Goal: Browse casually: Explore the website without a specific task or goal

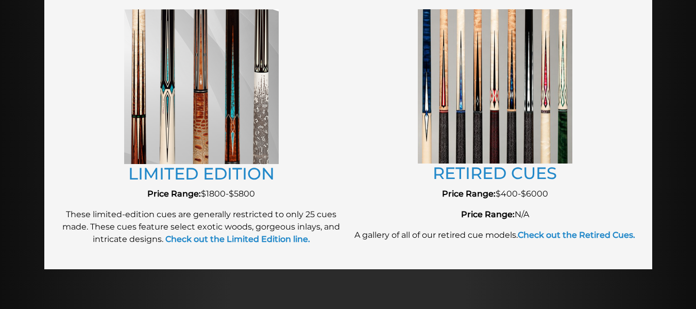
scroll to position [1176, 0]
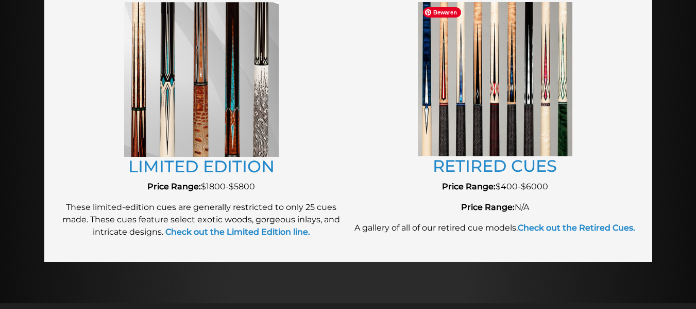
click at [504, 124] on img at bounding box center [495, 79] width 155 height 154
click at [550, 223] on strong "Check out the Retired Cues." at bounding box center [577, 228] width 118 height 10
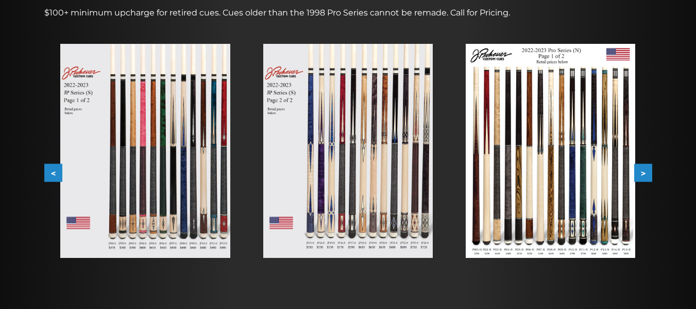
scroll to position [173, 0]
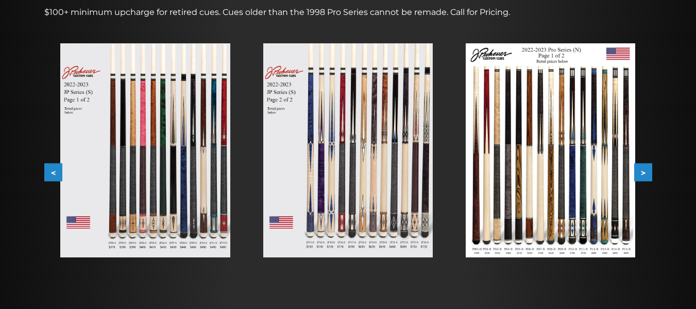
click at [646, 171] on button ">" at bounding box center [643, 172] width 18 height 18
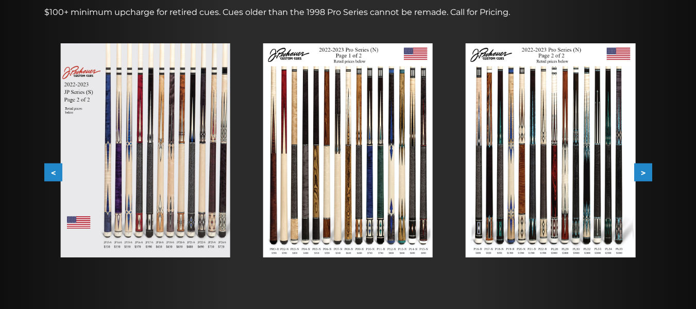
click at [646, 171] on button ">" at bounding box center [643, 172] width 18 height 18
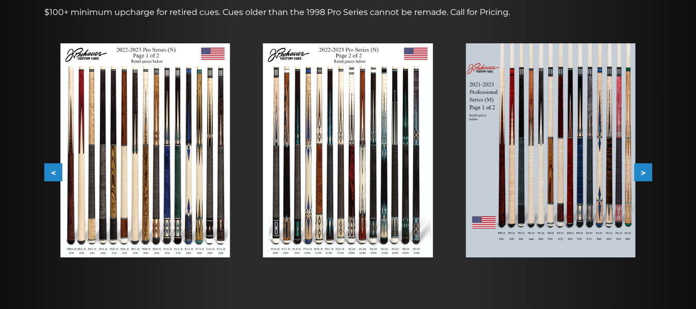
click at [646, 171] on button ">" at bounding box center [643, 172] width 18 height 18
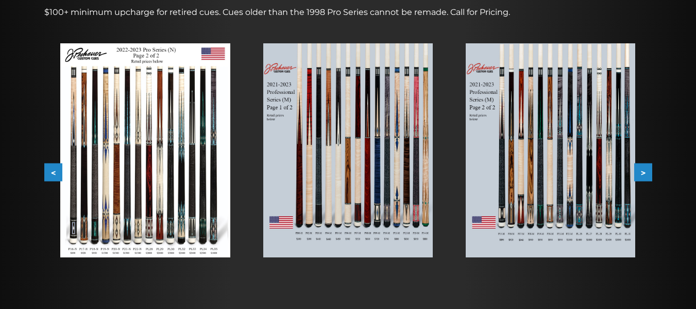
click at [646, 171] on button ">" at bounding box center [643, 172] width 18 height 18
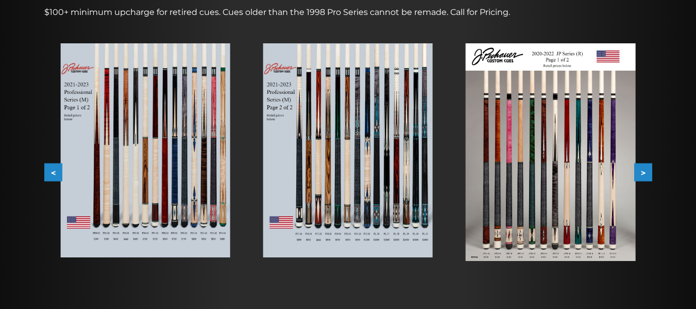
click at [646, 171] on button ">" at bounding box center [643, 172] width 18 height 18
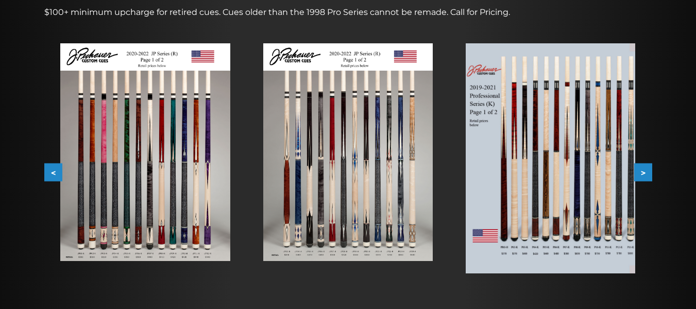
click at [646, 171] on button ">" at bounding box center [643, 172] width 18 height 18
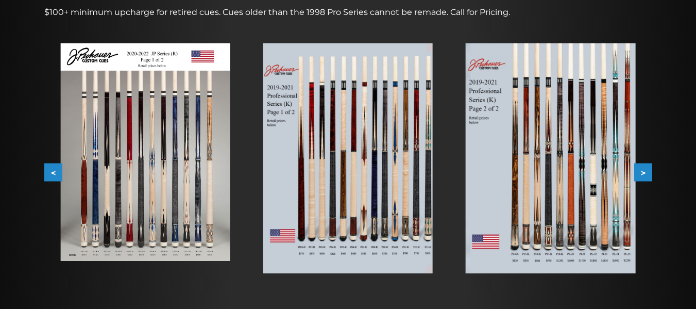
click at [646, 171] on button ">" at bounding box center [643, 172] width 18 height 18
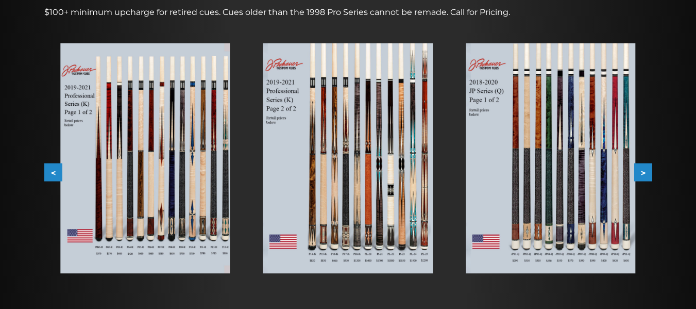
click at [646, 171] on button ">" at bounding box center [643, 172] width 18 height 18
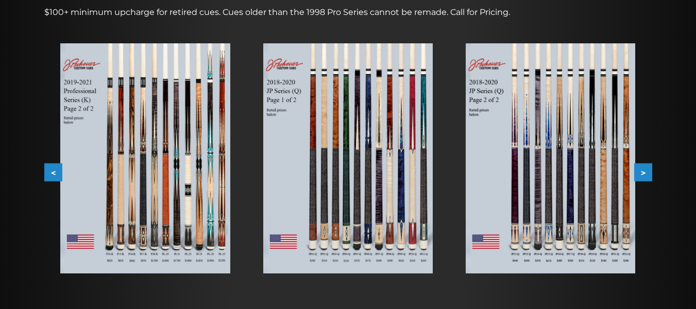
click at [646, 171] on button ">" at bounding box center [643, 172] width 18 height 18
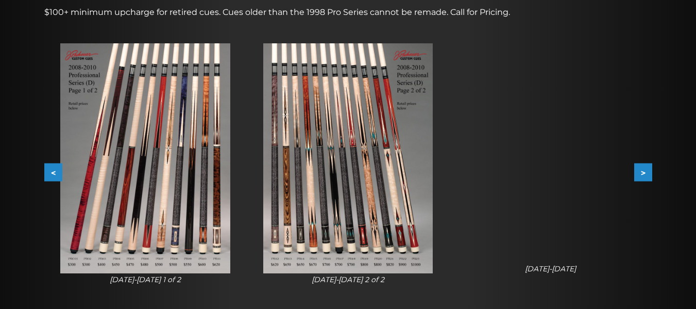
scroll to position [0, 0]
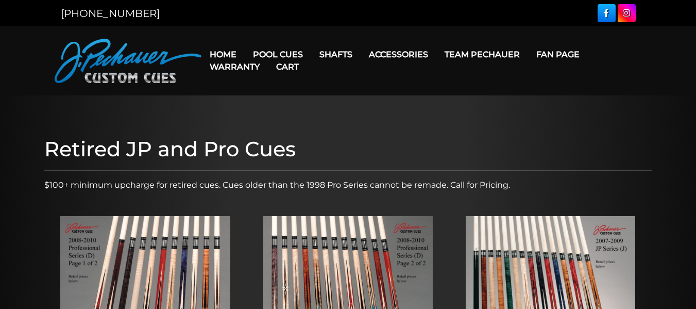
click at [291, 54] on link "Cart" at bounding box center [287, 67] width 39 height 26
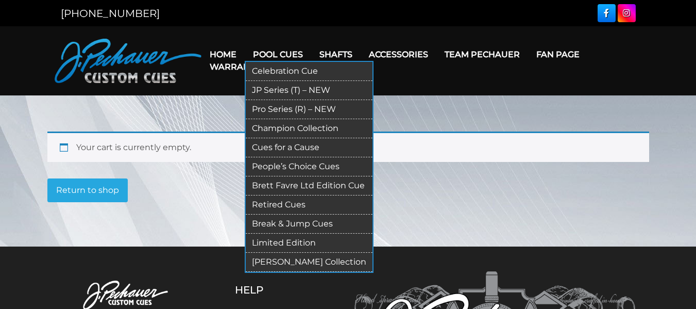
click at [283, 106] on link "Pro Series (R) – NEW" at bounding box center [309, 109] width 127 height 19
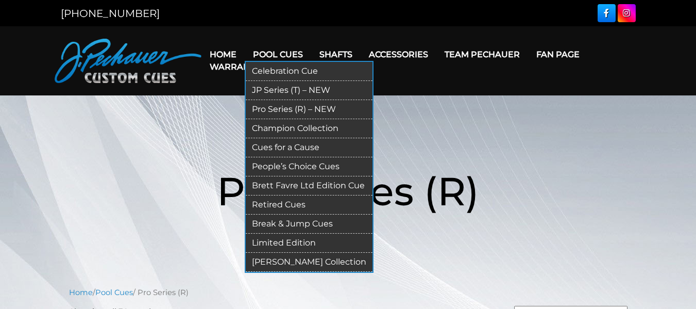
click at [297, 88] on link "JP Series (T) – NEW" at bounding box center [309, 90] width 127 height 19
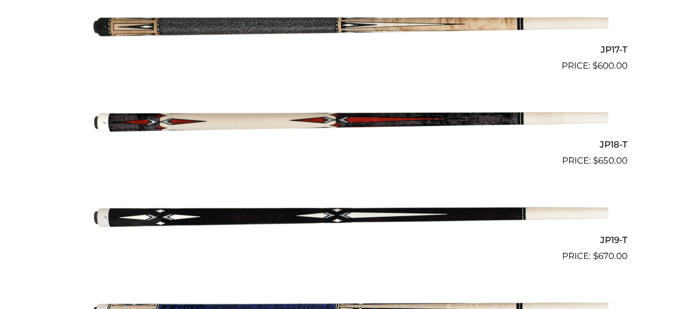
scroll to position [1875, 0]
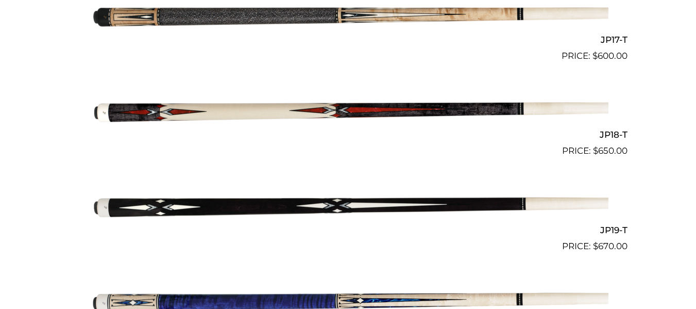
drag, startPoint x: 52, startPoint y: 118, endPoint x: 41, endPoint y: 96, distance: 24.2
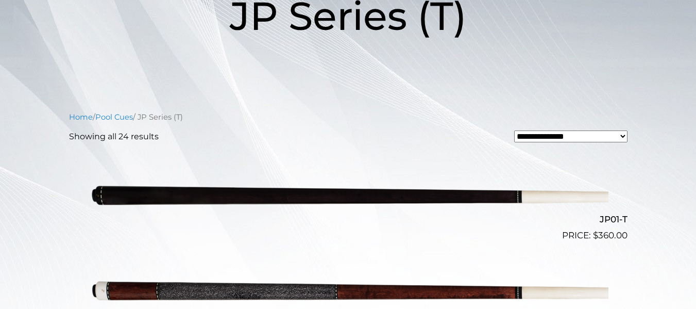
scroll to position [0, 0]
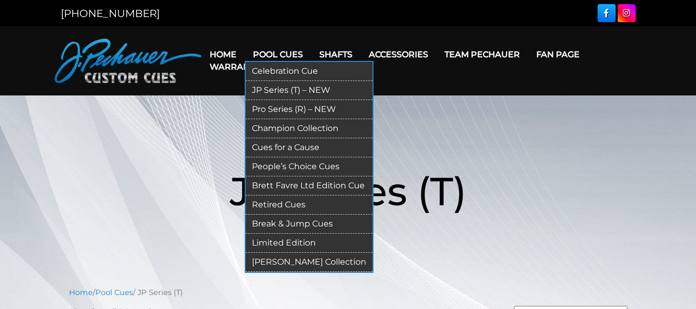
click at [287, 128] on link "Champion Collection" at bounding box center [309, 128] width 127 height 19
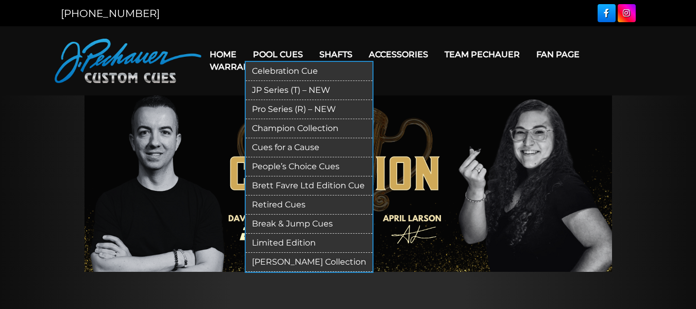
click at [301, 168] on link "People’s Choice Cues" at bounding box center [309, 166] width 127 height 19
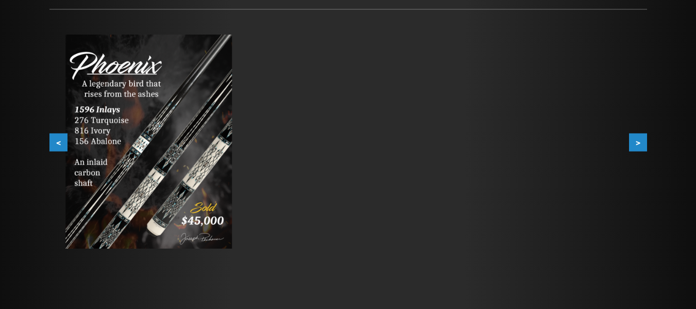
scroll to position [166, 0]
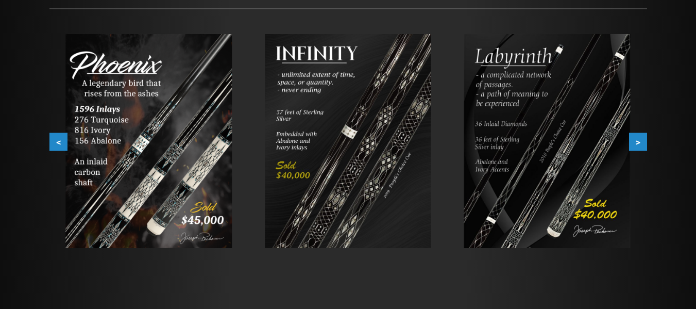
click at [638, 145] on button ">" at bounding box center [638, 142] width 18 height 18
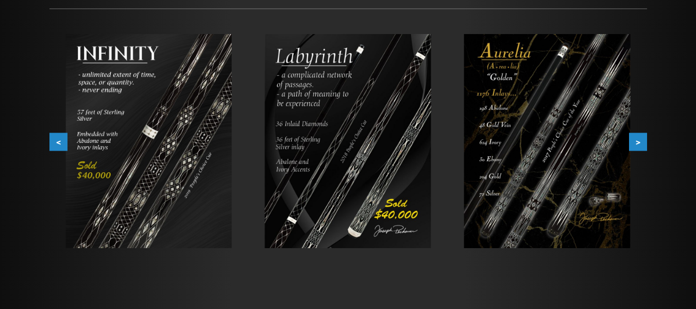
click at [638, 145] on button ">" at bounding box center [638, 142] width 18 height 18
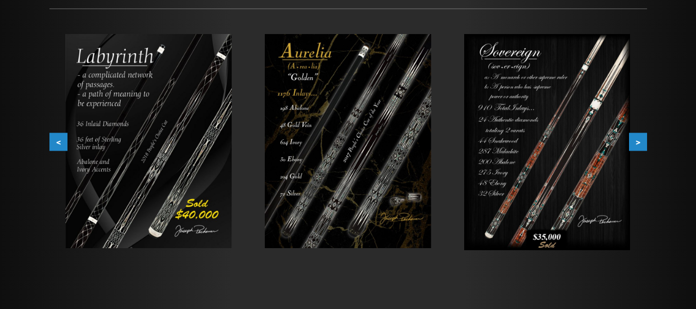
click at [638, 145] on button ">" at bounding box center [638, 142] width 18 height 18
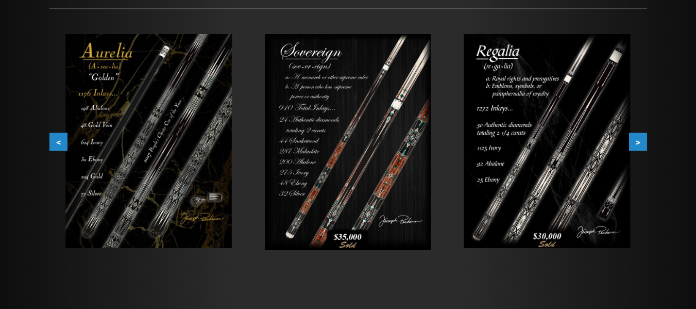
click at [638, 145] on button ">" at bounding box center [638, 142] width 18 height 18
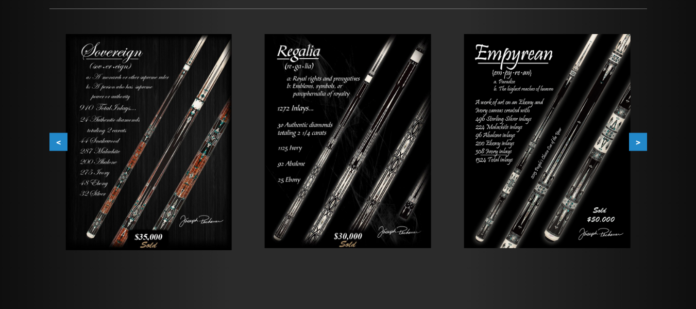
click at [638, 145] on button ">" at bounding box center [638, 142] width 18 height 18
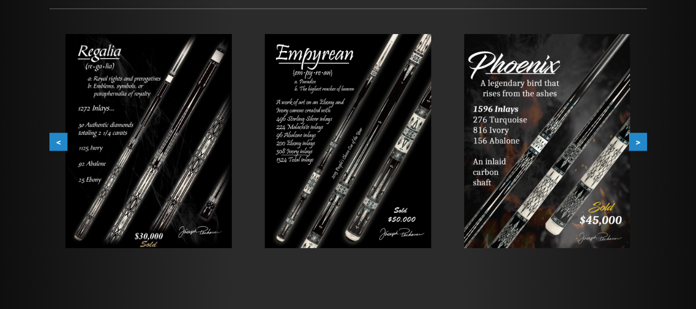
click at [638, 145] on button ">" at bounding box center [638, 142] width 18 height 18
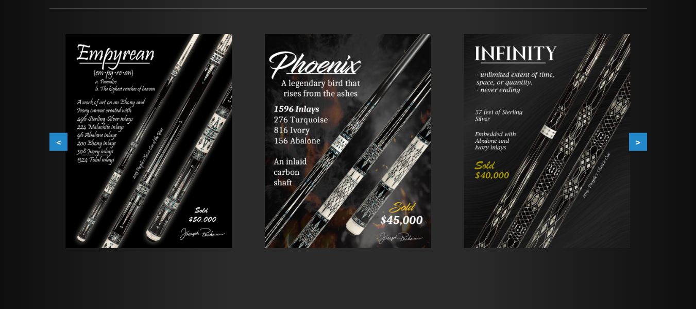
click at [638, 145] on button ">" at bounding box center [638, 142] width 18 height 18
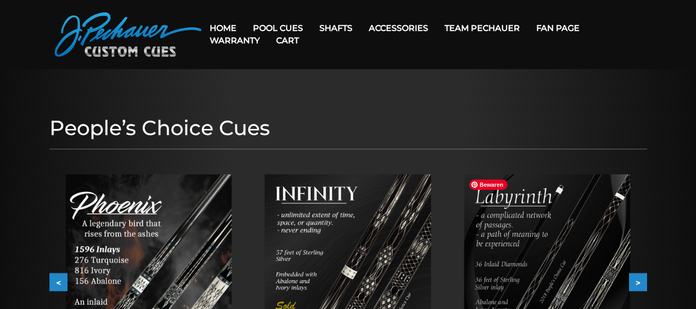
scroll to position [0, 0]
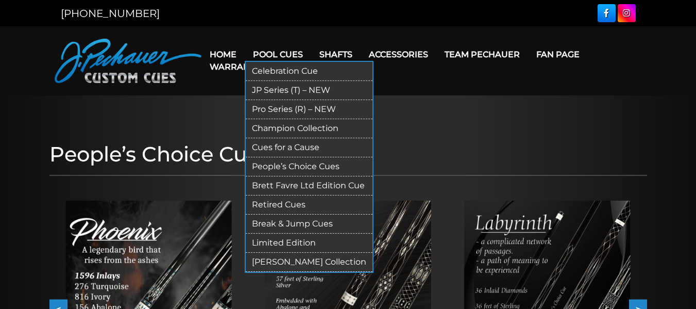
click at [281, 186] on link "Brett Favre Ltd Edition Cue" at bounding box center [309, 185] width 127 height 19
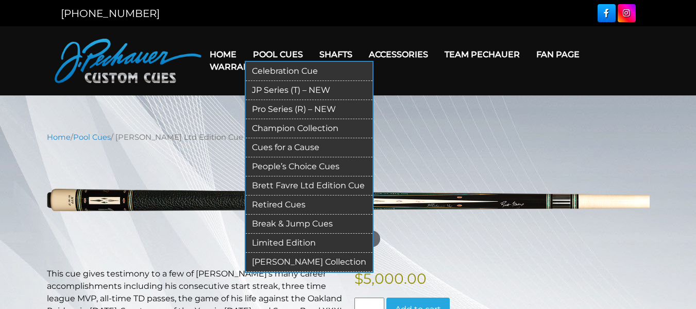
click at [293, 244] on link "Limited Edition" at bounding box center [309, 242] width 127 height 19
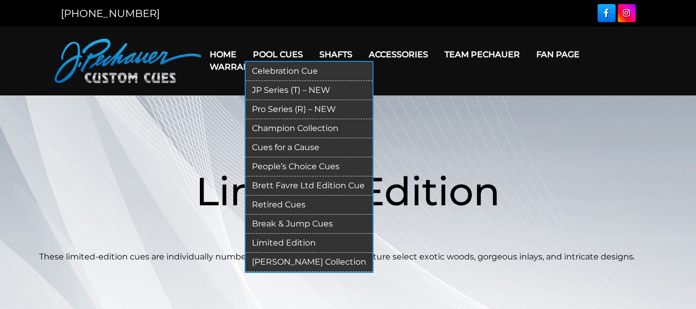
click at [308, 262] on link "[PERSON_NAME] Collection" at bounding box center [309, 262] width 127 height 19
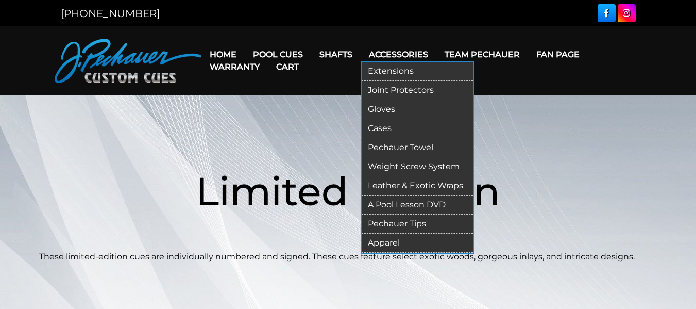
click at [387, 70] on link "Extensions" at bounding box center [417, 71] width 111 height 19
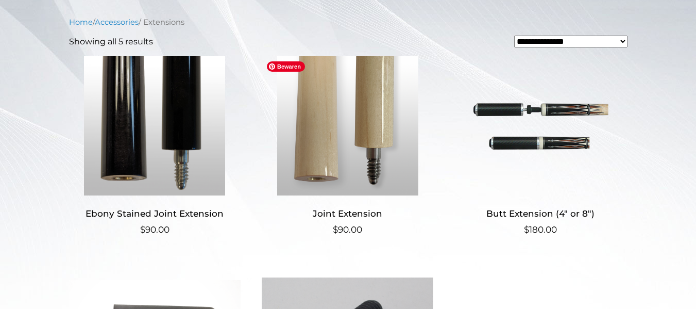
scroll to position [235, 0]
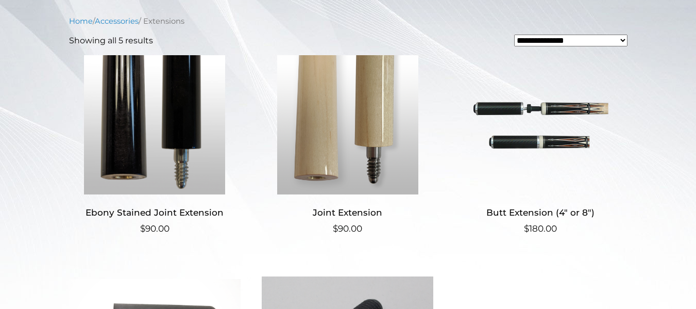
click at [64, 109] on div "**********" at bounding box center [348, 247] width 575 height 465
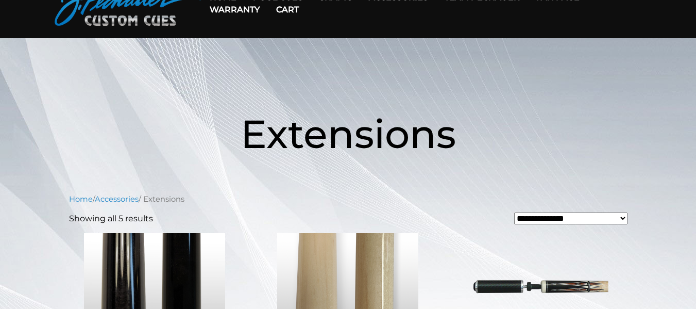
scroll to position [0, 0]
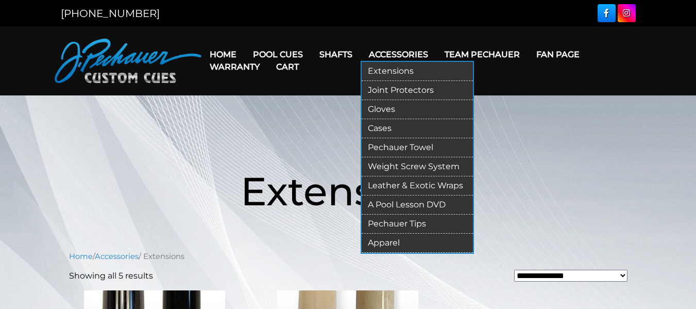
click at [389, 242] on link "Apparel" at bounding box center [417, 242] width 111 height 19
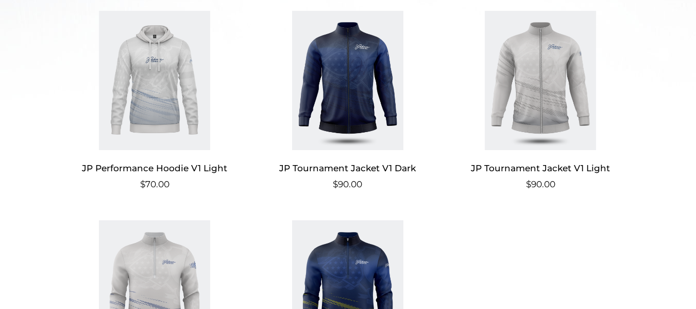
scroll to position [444, 0]
